Goal: Information Seeking & Learning: Learn about a topic

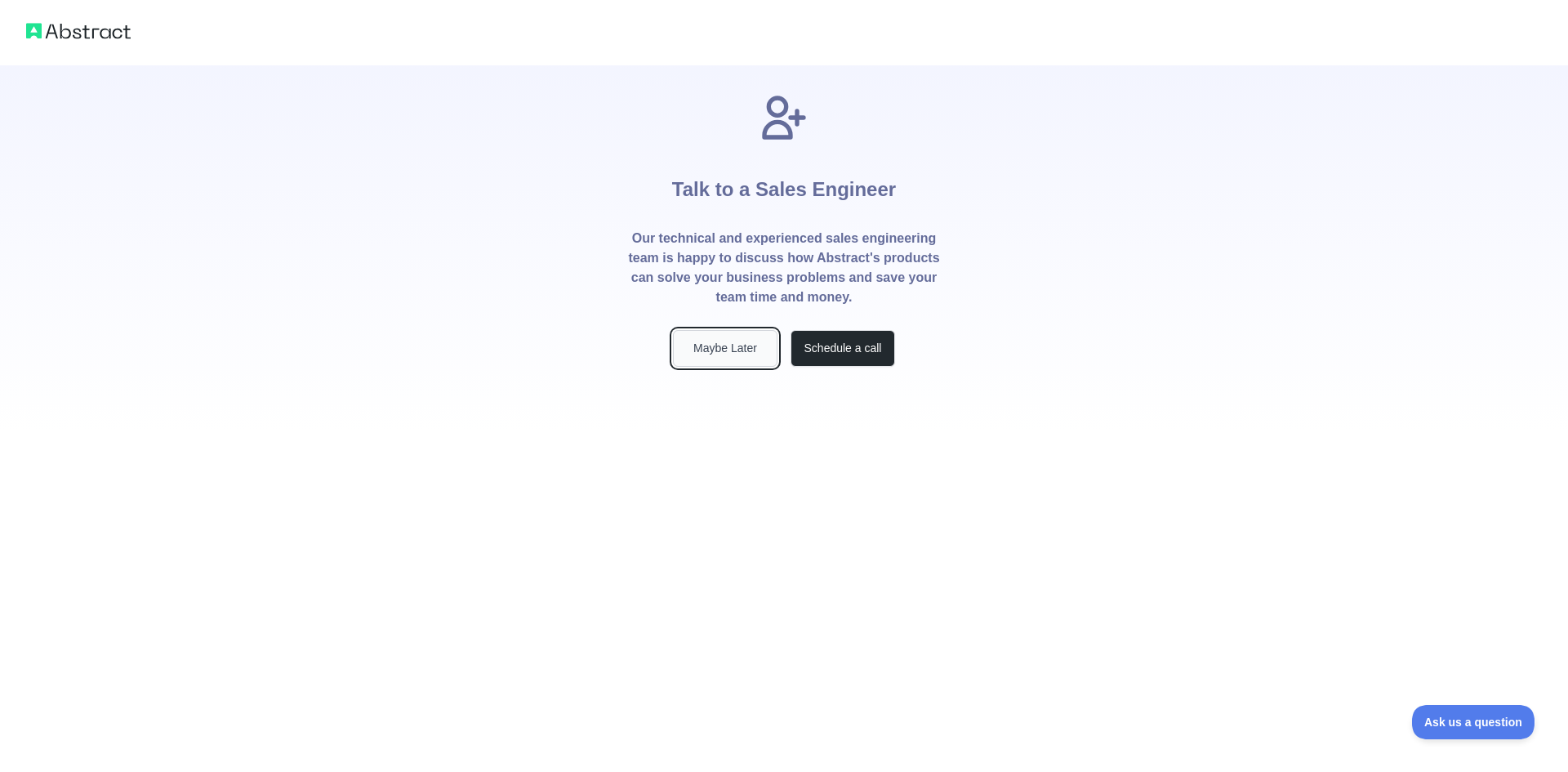
click at [735, 339] on button "Maybe Later" at bounding box center [725, 348] width 104 height 37
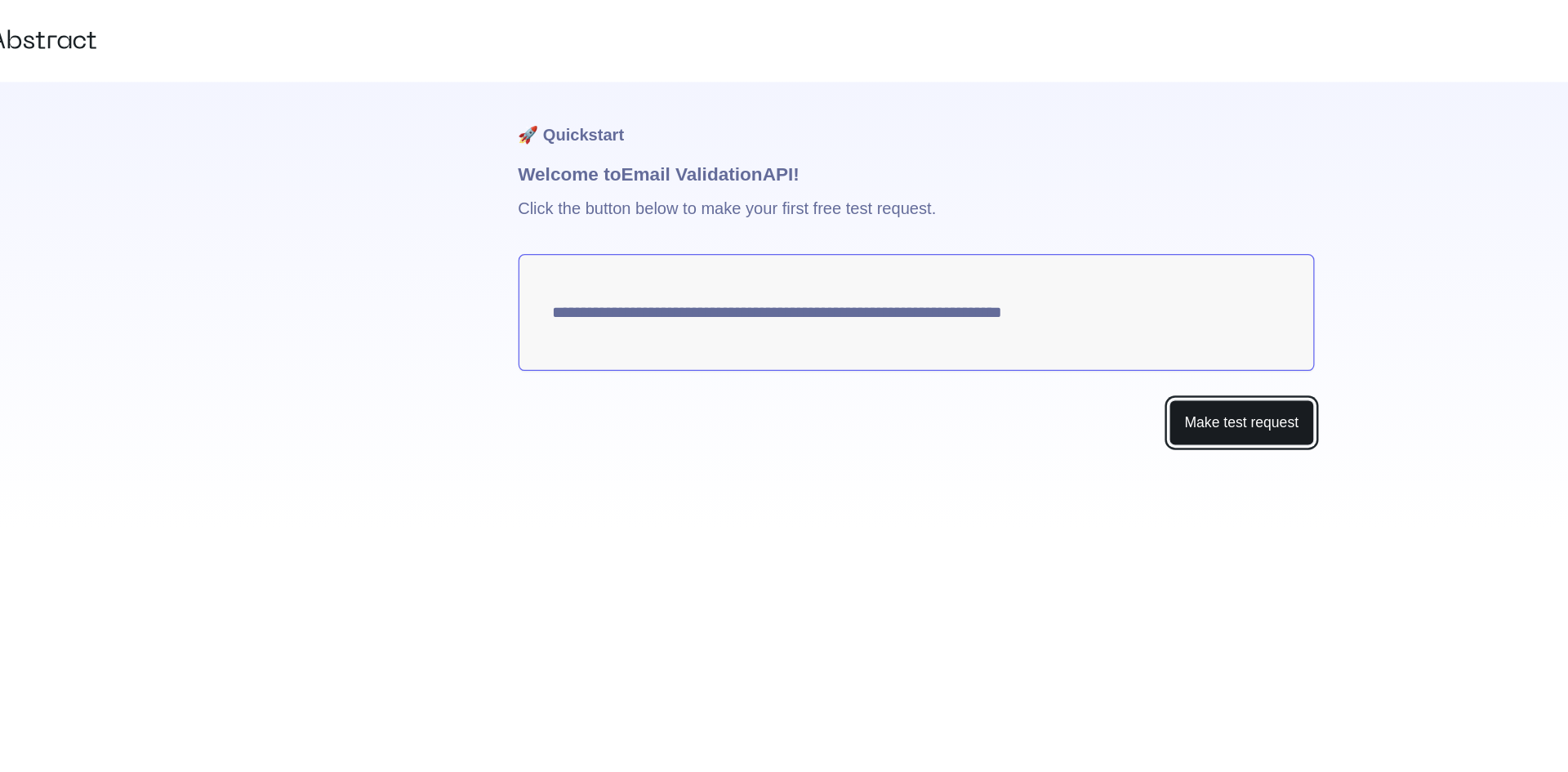
click at [1036, 343] on button "Make test request" at bounding box center [1043, 337] width 115 height 37
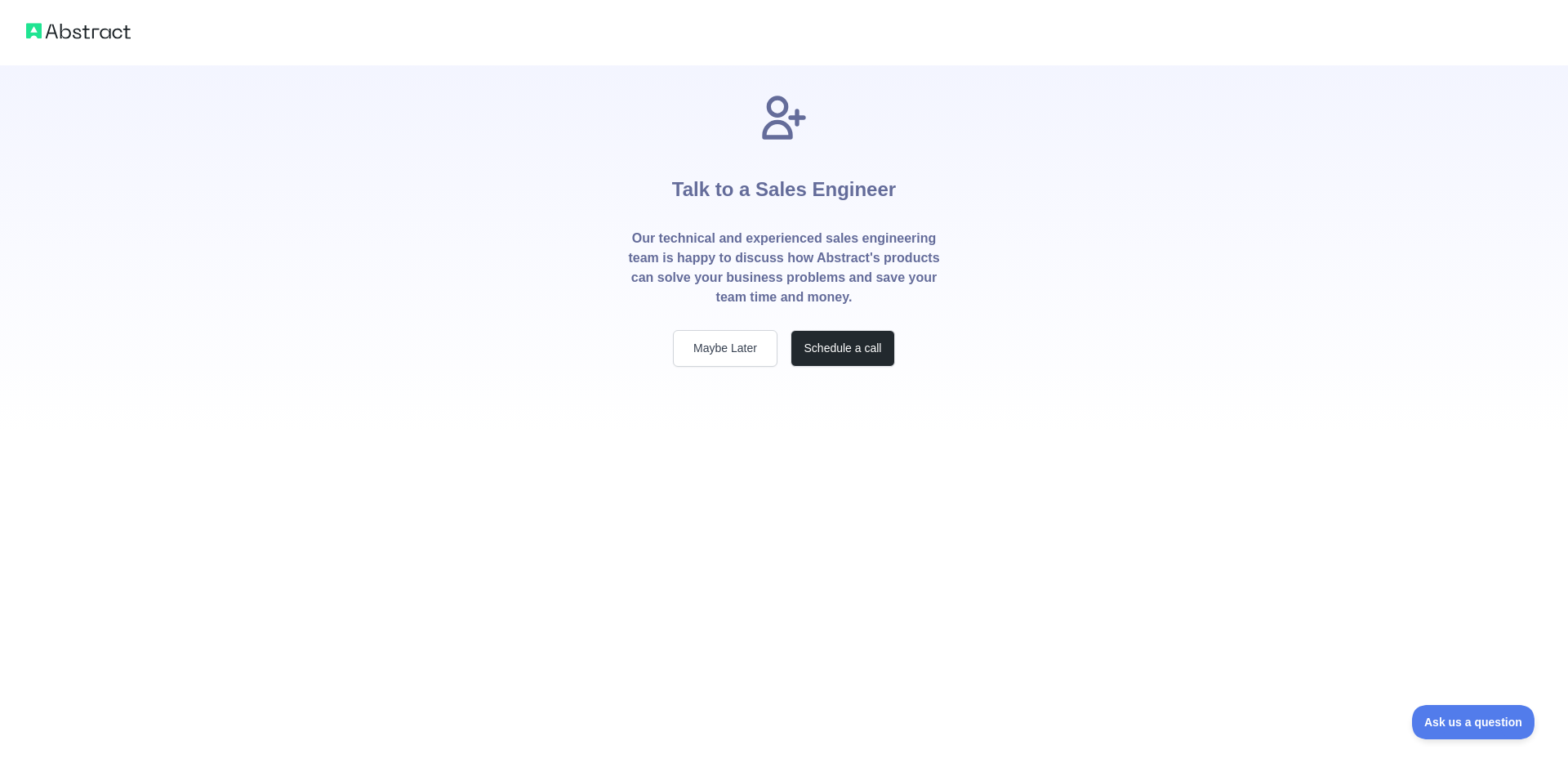
click at [731, 368] on div "Talk to a Sales Engineer Our technical and experienced sales engineering team i…" at bounding box center [784, 248] width 366 height 367
click at [725, 362] on button "Maybe Later" at bounding box center [725, 348] width 104 height 37
